Goal: Task Accomplishment & Management: Complete application form

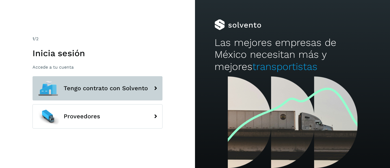
click at [109, 92] on button "Tengo contrato con Solvento" at bounding box center [97, 88] width 130 height 24
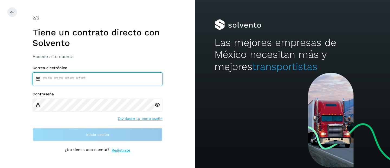
click at [90, 79] on input "email" at bounding box center [97, 79] width 130 height 13
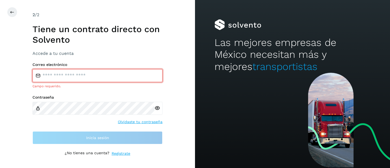
click at [61, 78] on input "email" at bounding box center [97, 75] width 130 height 13
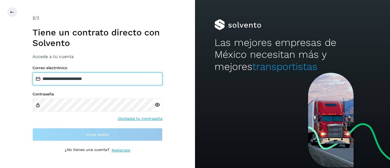
click at [78, 79] on input "**********" at bounding box center [97, 79] width 130 height 13
type input "**********"
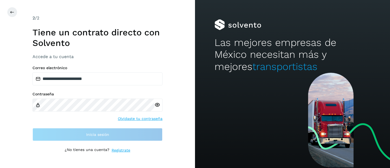
click at [159, 105] on div at bounding box center [158, 105] width 8 height 13
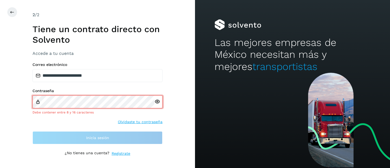
click at [157, 102] on icon at bounding box center [157, 102] width 6 height 6
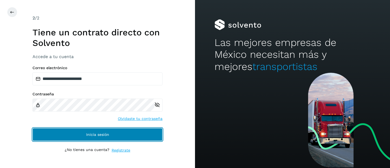
click at [107, 135] on span "Inicia sesión" at bounding box center [97, 135] width 23 height 4
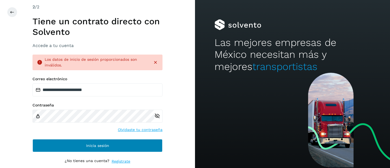
click at [102, 145] on span "Inicia sesión" at bounding box center [97, 146] width 23 height 4
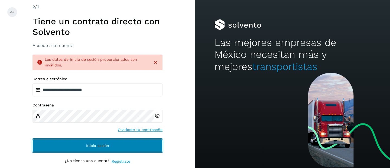
click at [107, 146] on span "Inicia sesión" at bounding box center [97, 146] width 23 height 4
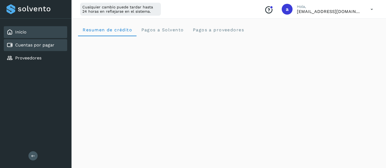
click at [44, 46] on link "Cuentas por pagar" at bounding box center [34, 44] width 39 height 5
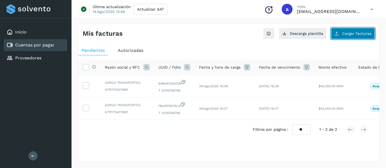
click at [346, 37] on button "Cargar facturas" at bounding box center [353, 33] width 44 height 11
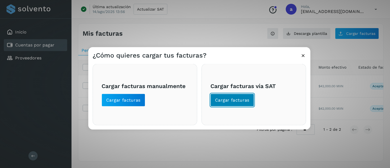
click at [224, 100] on span "Cargar facturas" at bounding box center [232, 100] width 34 height 6
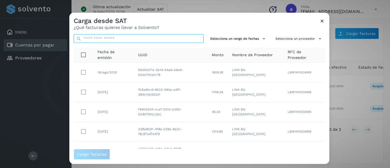
click at [100, 39] on input "text" at bounding box center [139, 38] width 130 height 9
paste input "**********"
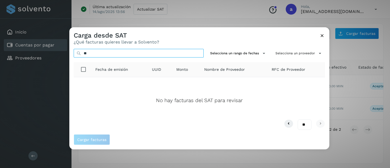
type input "*"
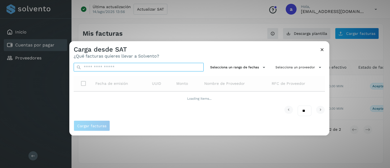
paste input "**********"
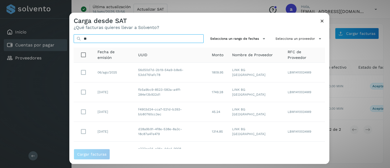
type input "*"
paste input "**********"
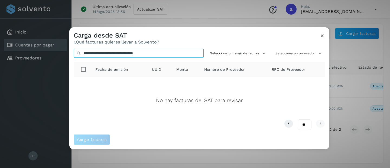
click at [83, 53] on input "**********" at bounding box center [139, 53] width 130 height 9
click at [162, 50] on input "**********" at bounding box center [139, 53] width 130 height 9
type input "**********"
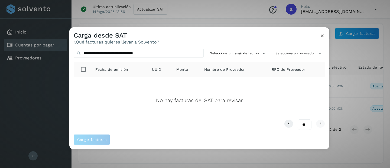
click at [322, 36] on icon at bounding box center [322, 36] width 6 height 6
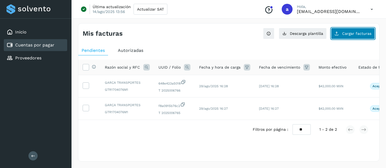
click at [349, 33] on span "Cargar facturas" at bounding box center [356, 34] width 29 height 4
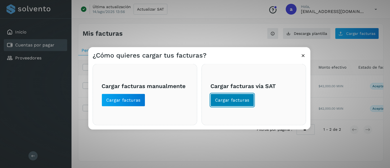
click at [221, 99] on span "Cargar facturas" at bounding box center [232, 100] width 34 height 6
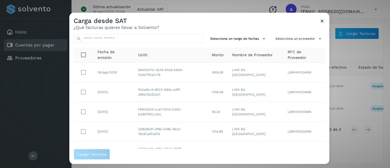
click at [322, 20] on icon at bounding box center [322, 21] width 6 height 6
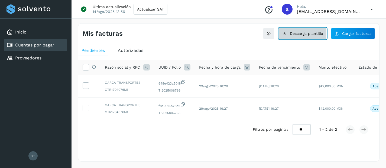
click at [310, 35] on span "Descarga plantilla" at bounding box center [306, 34] width 33 height 4
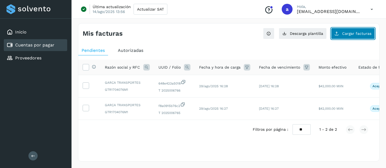
click at [345, 35] on span "Cargar facturas" at bounding box center [356, 34] width 29 height 4
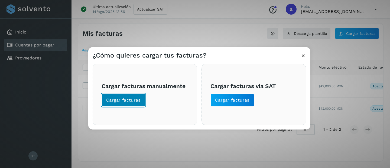
click at [114, 100] on span "Cargar facturas" at bounding box center [123, 100] width 34 height 6
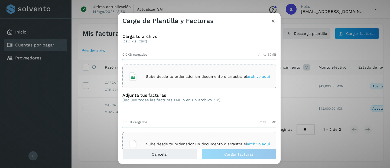
click at [172, 82] on div "Sube desde tu ordenador un documento o arrastra el archivo aquí" at bounding box center [199, 76] width 141 height 15
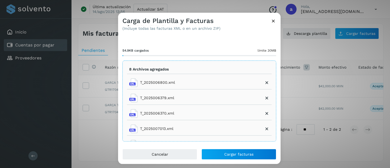
scroll to position [1, 0]
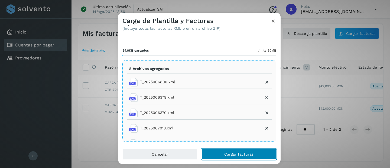
click at [236, 154] on span "Cargar facturas" at bounding box center [238, 155] width 29 height 4
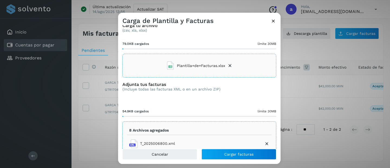
scroll to position [0, 0]
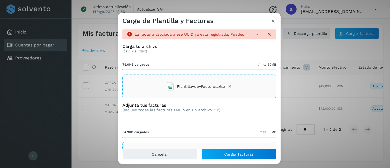
click at [254, 33] on icon at bounding box center [256, 34] width 5 height 5
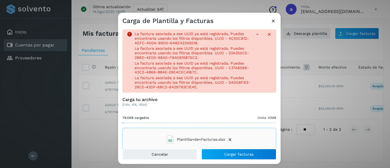
click at [266, 33] on icon at bounding box center [268, 34] width 5 height 5
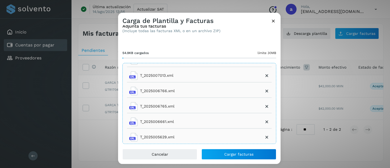
scroll to position [73, 0]
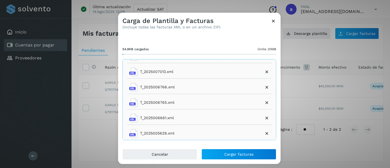
click at [264, 134] on icon at bounding box center [266, 133] width 5 height 5
click at [264, 133] on icon at bounding box center [266, 133] width 5 height 5
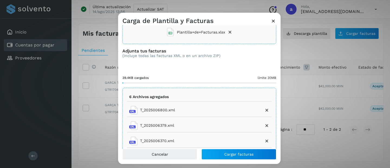
scroll to position [0, 0]
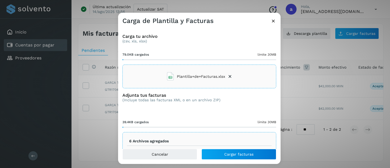
click at [228, 76] on icon at bounding box center [229, 76] width 5 height 5
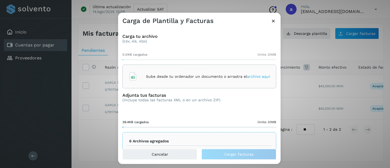
click at [250, 76] on span "archivo aquí" at bounding box center [258, 76] width 23 height 4
click at [212, 76] on p "Sube desde tu ordenador un documento o arrastra el archivo aquí" at bounding box center [208, 76] width 124 height 5
click at [248, 74] on span "archivo aquí" at bounding box center [258, 76] width 23 height 4
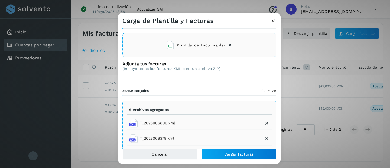
scroll to position [73, 0]
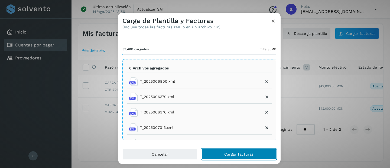
click at [235, 156] on span "Cargar facturas" at bounding box center [238, 155] width 29 height 4
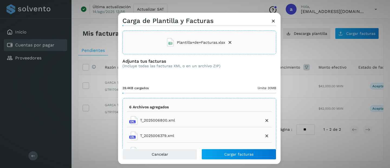
scroll to position [0, 0]
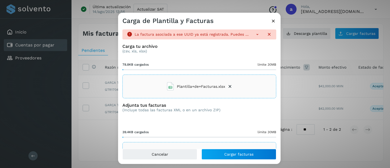
click at [255, 35] on icon at bounding box center [256, 34] width 5 height 5
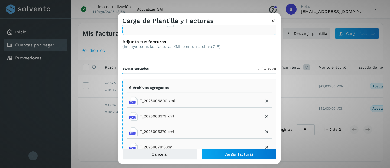
scroll to position [89, 0]
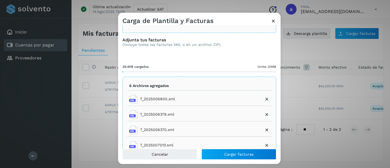
click at [273, 22] on icon at bounding box center [273, 21] width 6 height 6
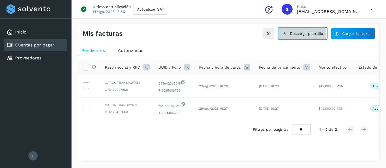
click at [321, 35] on span "Descarga plantilla" at bounding box center [306, 34] width 33 height 4
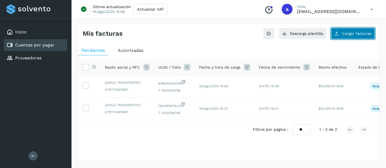
click at [342, 31] on button "Cargar facturas" at bounding box center [353, 33] width 44 height 11
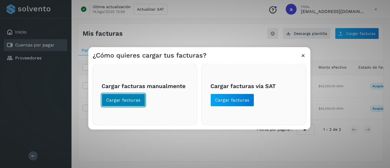
click at [135, 100] on span "Cargar facturas" at bounding box center [123, 100] width 34 height 6
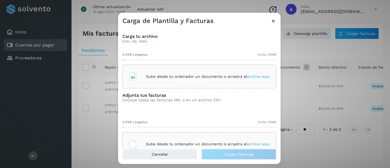
click at [262, 79] on p "Sube desde tu ordenador un documento o arrastra el archivo aquí" at bounding box center [208, 76] width 124 height 5
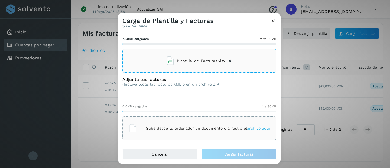
click at [258, 128] on span "archivo aquí" at bounding box center [258, 128] width 23 height 4
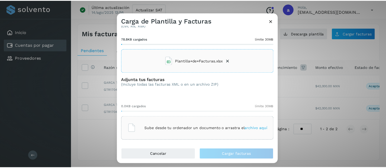
scroll to position [0, 0]
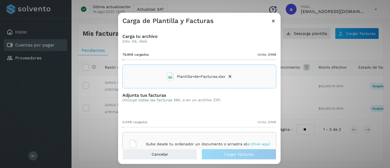
click at [275, 18] on div "Carga de Plantilla y Facturas" at bounding box center [199, 19] width 162 height 12
click at [272, 22] on icon at bounding box center [273, 21] width 6 height 6
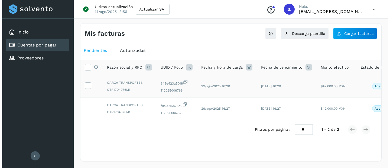
scroll to position [2, 0]
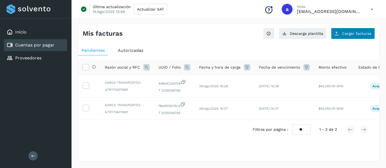
click at [352, 32] on span "Cargar facturas" at bounding box center [356, 34] width 29 height 4
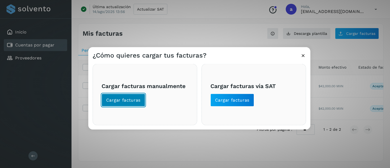
click at [129, 99] on span "Cargar facturas" at bounding box center [123, 100] width 34 height 6
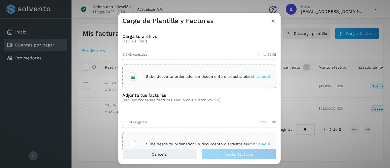
click at [251, 77] on span "archivo aquí" at bounding box center [258, 76] width 23 height 4
click at [257, 76] on span "archivo aquí" at bounding box center [258, 76] width 23 height 4
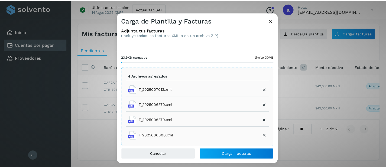
scroll to position [72, 0]
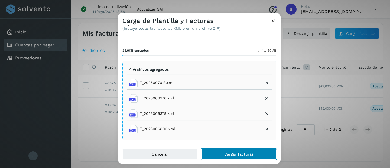
click at [226, 155] on span "Cargar facturas" at bounding box center [238, 155] width 29 height 4
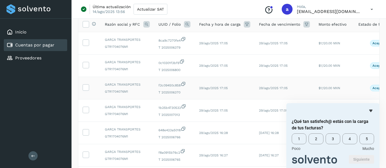
scroll to position [45, 0]
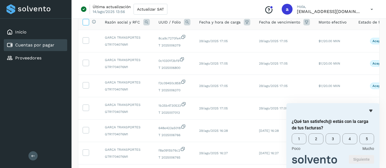
click at [85, 25] on span at bounding box center [86, 23] width 6 height 4
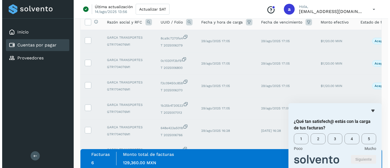
scroll to position [92, 0]
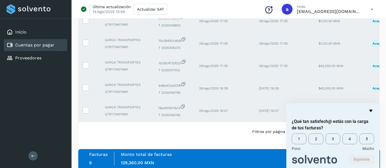
click at [371, 111] on icon "Ocultar encuesta" at bounding box center [370, 111] width 6 height 6
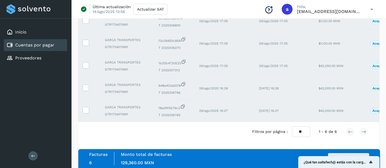
click at [347, 155] on button "Autorizar facturas" at bounding box center [348, 158] width 41 height 11
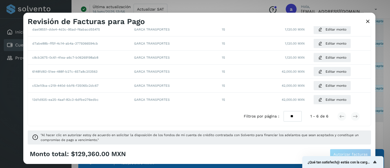
scroll to position [0, 0]
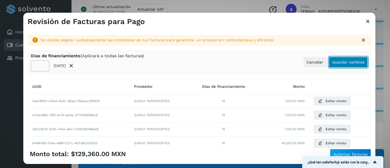
click at [336, 66] on button "Guardar cambios" at bounding box center [348, 62] width 39 height 11
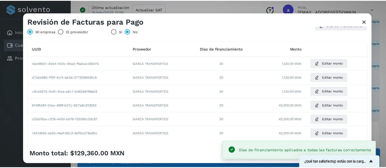
scroll to position [68, 0]
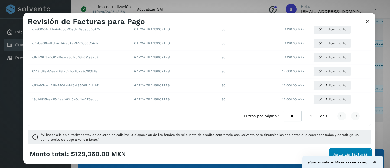
click at [360, 154] on span "Autorizar facturas" at bounding box center [350, 155] width 34 height 4
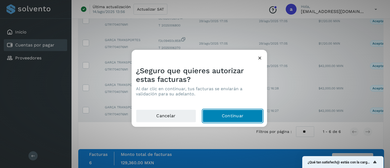
click at [239, 116] on button "Continuar" at bounding box center [232, 116] width 60 height 13
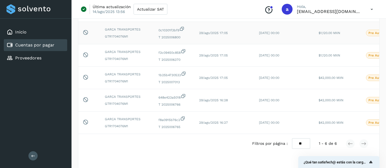
scroll to position [0, 53]
